Goal: Information Seeking & Learning: Understand process/instructions

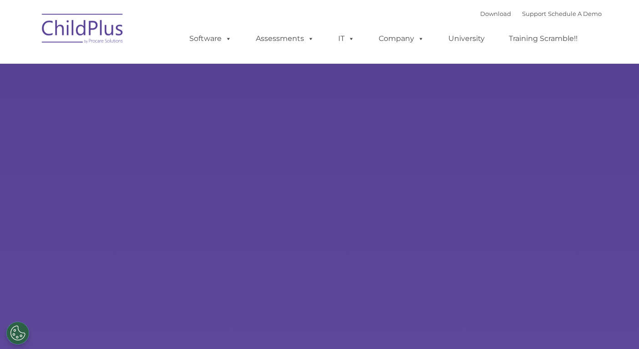
type input ""
select select "MEDIUM"
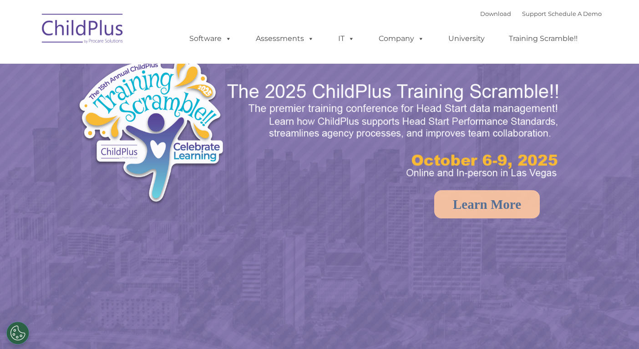
select select "MEDIUM"
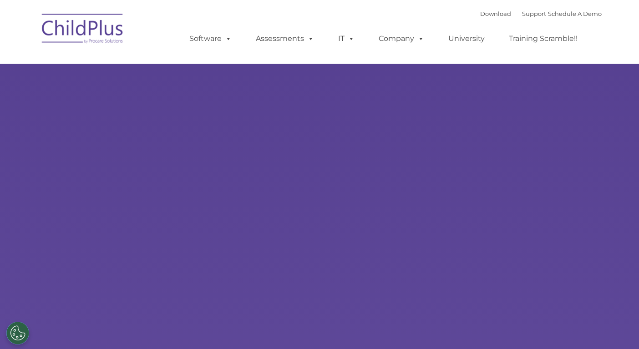
select select "MEDIUM"
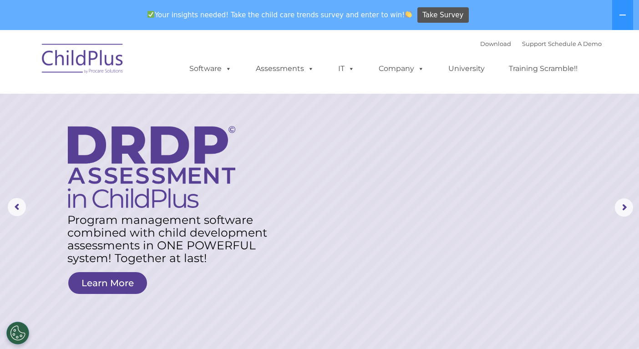
click at [251, 18] on span "Your insights needed! Take the child care trends survey and enter to win!" at bounding box center [279, 15] width 273 height 18
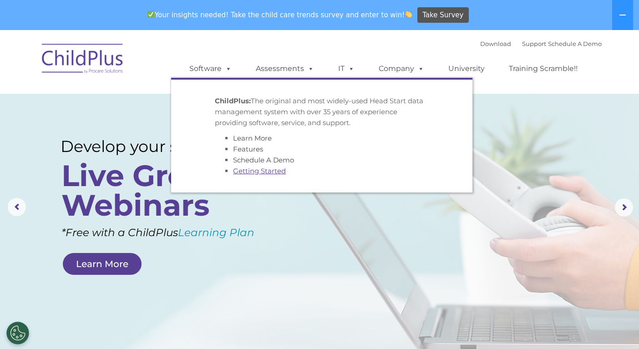
click at [269, 169] on link "Getting Started" at bounding box center [259, 171] width 53 height 9
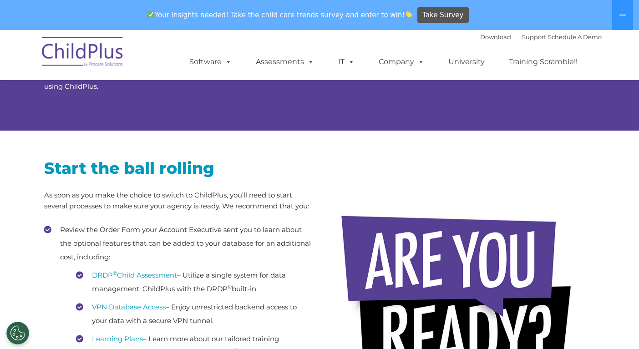
scroll to position [20, 0]
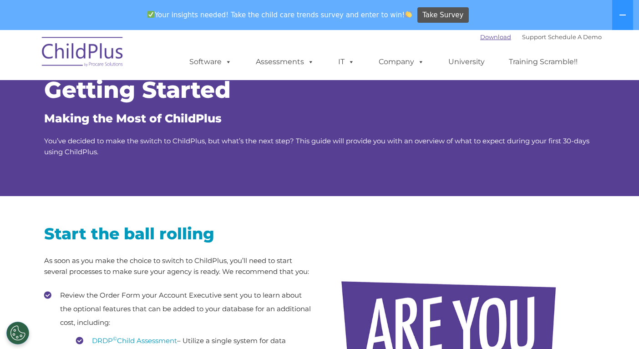
click at [480, 37] on link "Download" at bounding box center [495, 36] width 31 height 7
